Goal: Task Accomplishment & Management: Complete application form

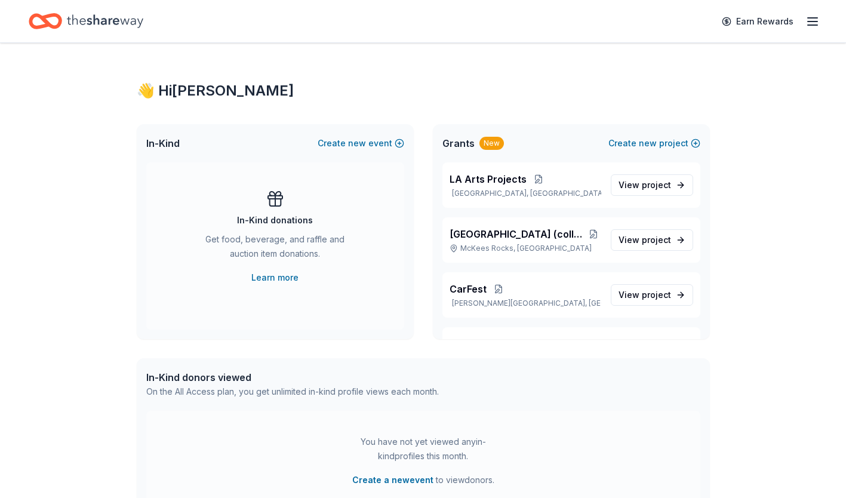
click at [490, 228] on span "[GEOGRAPHIC_DATA] (collaborative project)" at bounding box center [518, 234] width 136 height 14
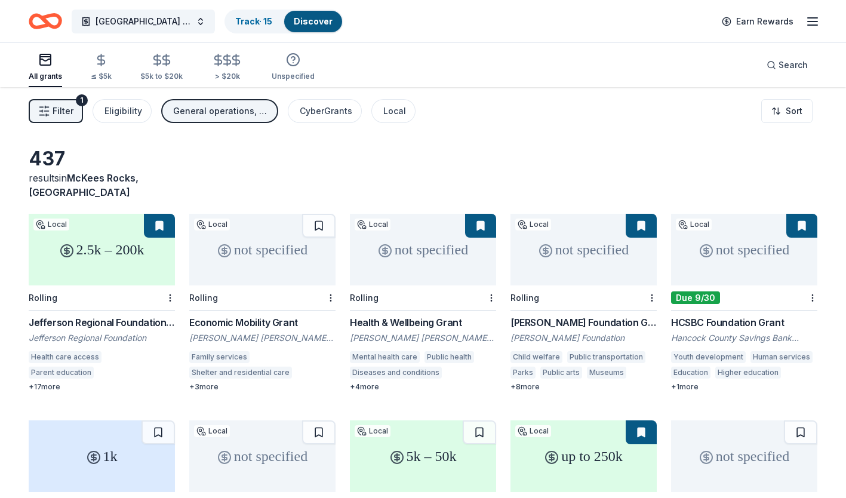
click at [245, 20] on link "Track · 15" at bounding box center [253, 21] width 37 height 10
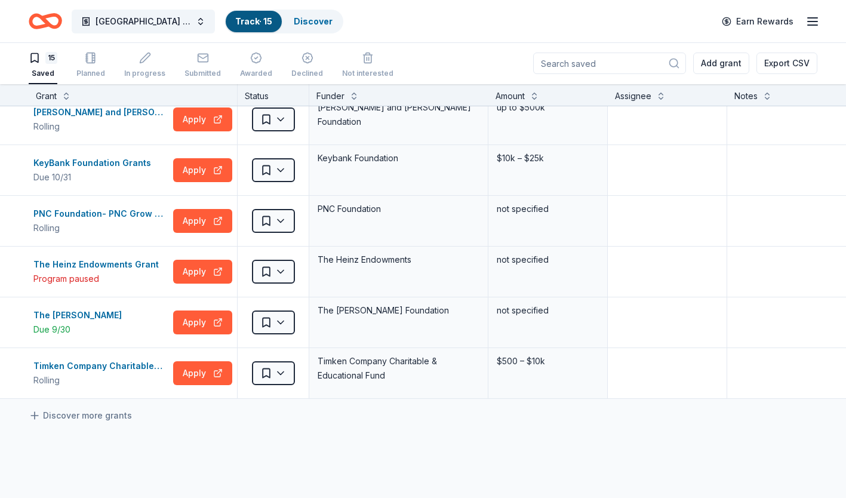
scroll to position [470, 0]
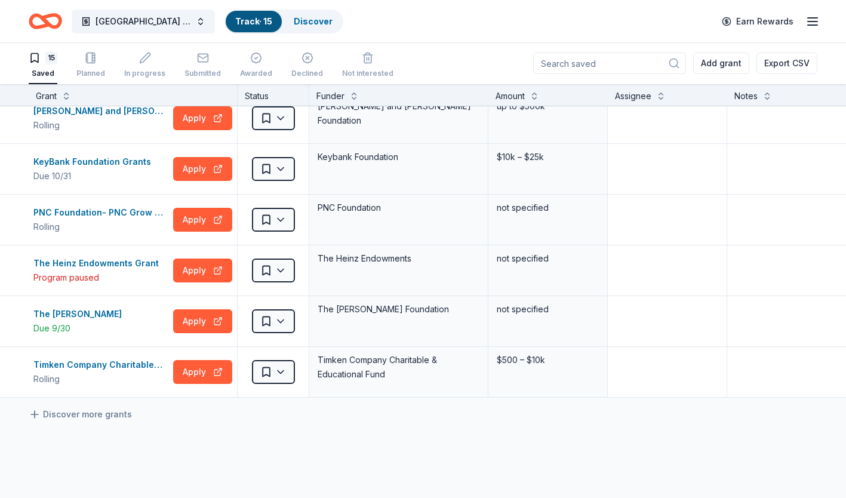
click at [184, 378] on button "Apply" at bounding box center [202, 372] width 59 height 24
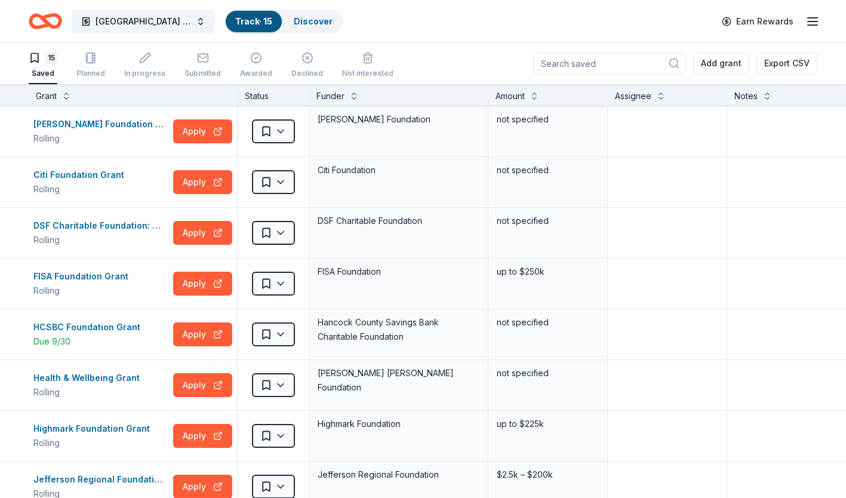
scroll to position [0, 0]
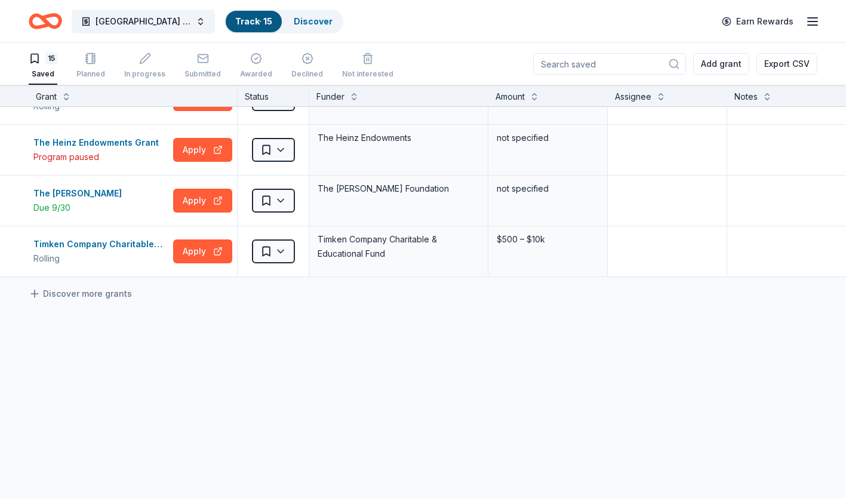
scroll to position [597, 0]
